Goal: Navigation & Orientation: Find specific page/section

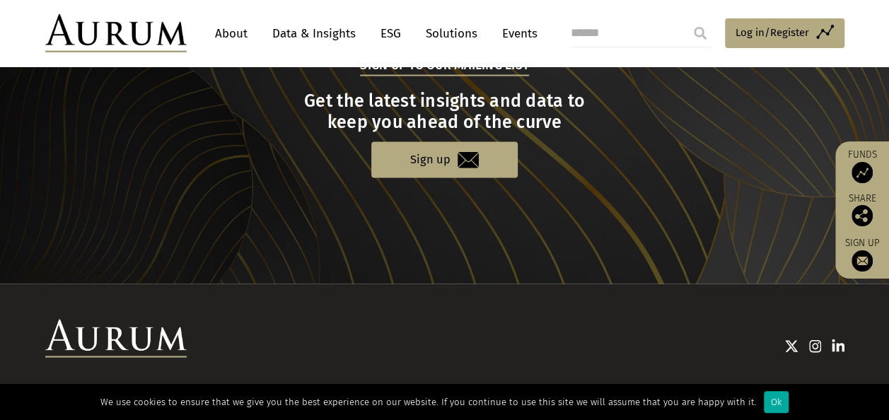
scroll to position [1535, 0]
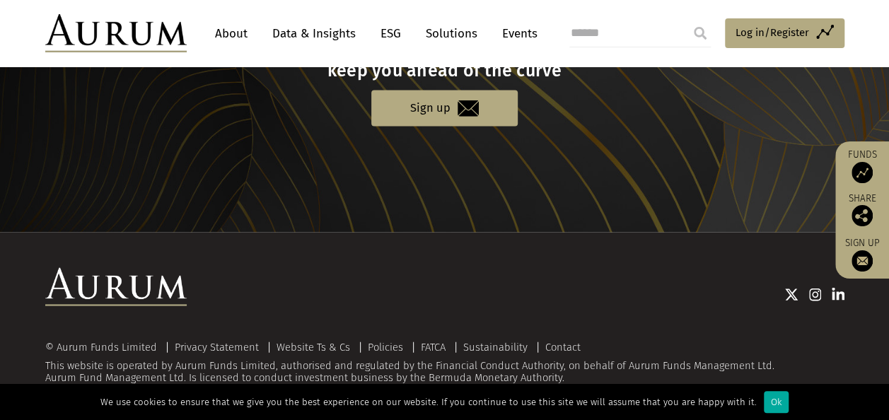
click at [229, 34] on link "About" at bounding box center [231, 34] width 47 height 26
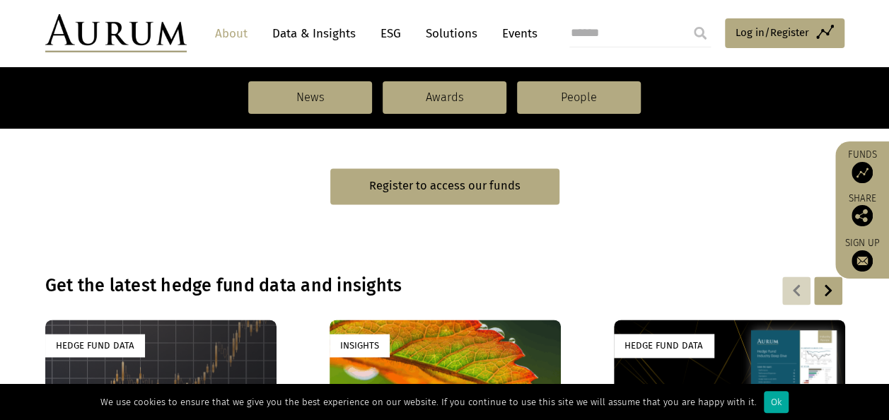
scroll to position [849, 0]
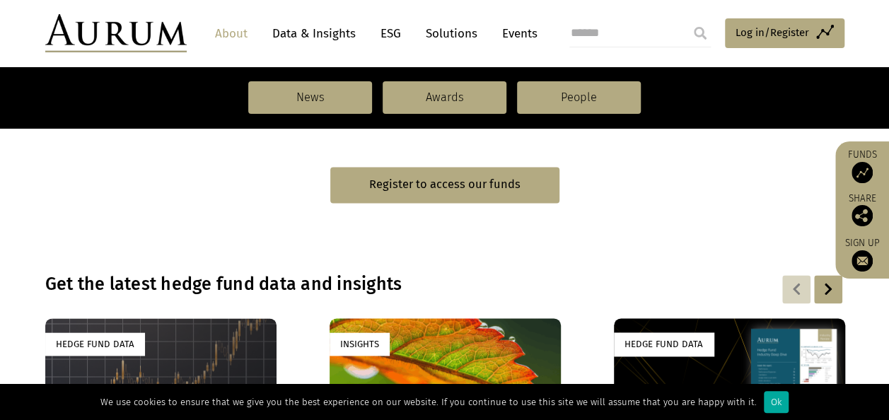
click at [324, 34] on link "Data & Insights" at bounding box center [314, 34] width 98 height 26
click at [515, 33] on link "Events" at bounding box center [516, 34] width 42 height 26
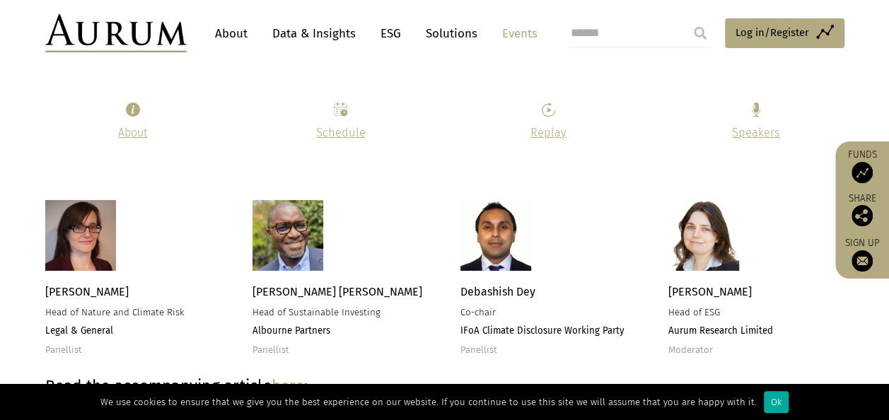
scroll to position [2334, 0]
